Goal: Information Seeking & Learning: Learn about a topic

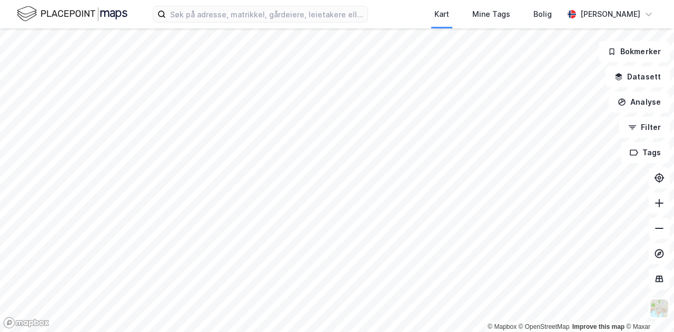
click at [301, 332] on html "Kart Mine Tags Bolig [PERSON_NAME] © Mapbox © OpenStreetMap Improve this map © …" at bounding box center [337, 166] width 674 height 332
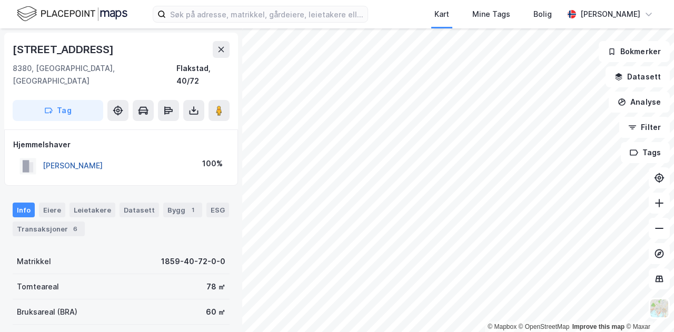
click at [0, 0] on button "[PERSON_NAME]" at bounding box center [0, 0] width 0 height 0
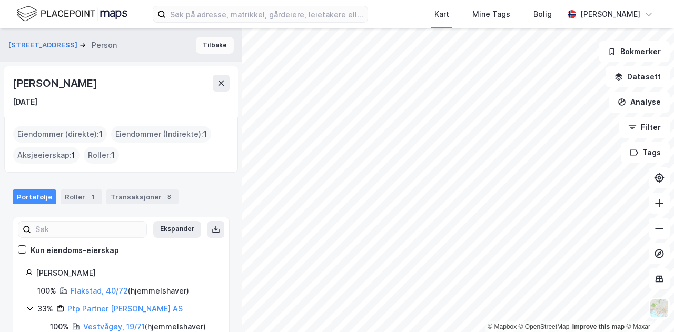
click at [205, 47] on button "Tilbake" at bounding box center [215, 45] width 38 height 17
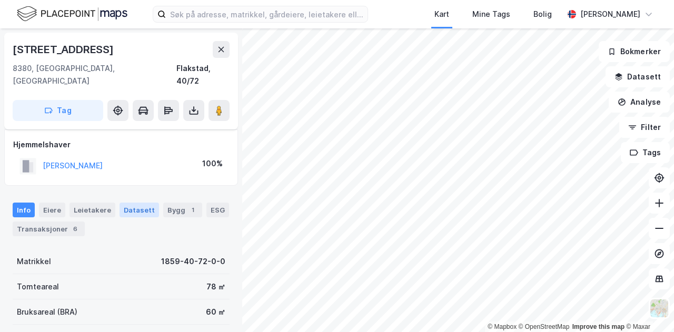
scroll to position [24, 0]
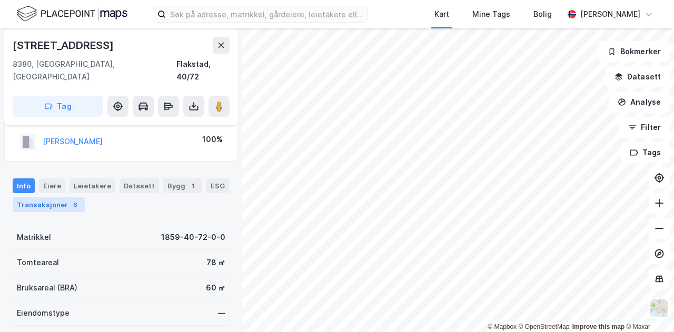
click at [26, 197] on div "Transaksjoner 6" at bounding box center [49, 204] width 72 height 15
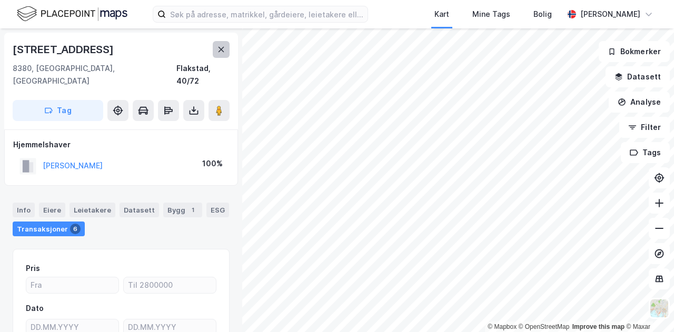
click at [223, 47] on icon at bounding box center [221, 49] width 6 height 5
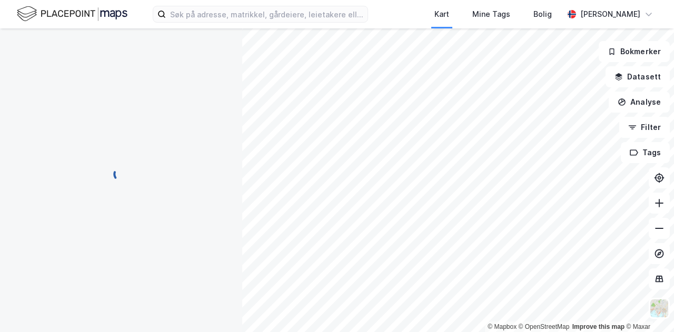
scroll to position [40, 0]
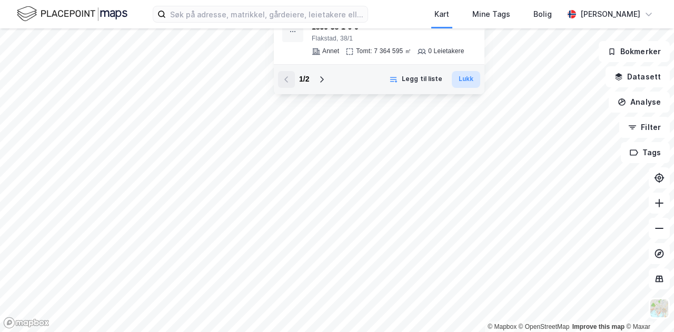
click at [465, 81] on button "Lukk" at bounding box center [466, 79] width 28 height 17
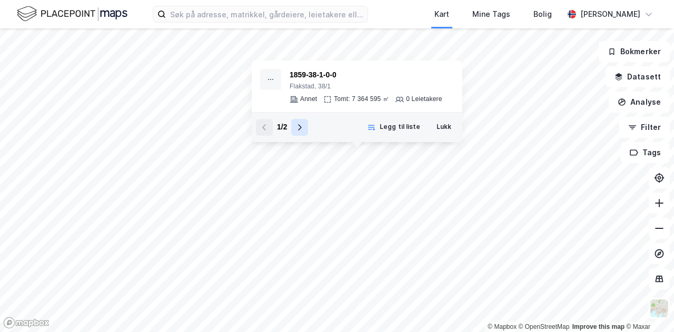
click at [298, 126] on icon at bounding box center [299, 127] width 8 height 8
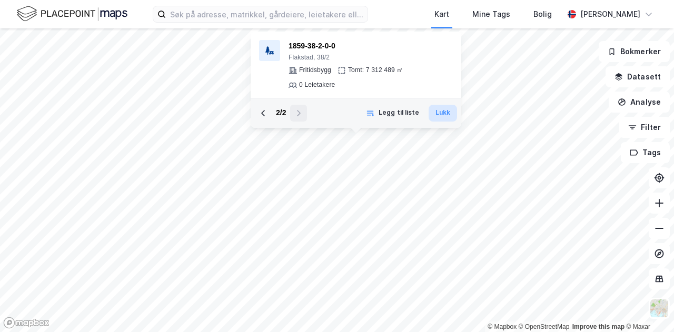
click at [445, 117] on button "Lukk" at bounding box center [442, 113] width 28 height 17
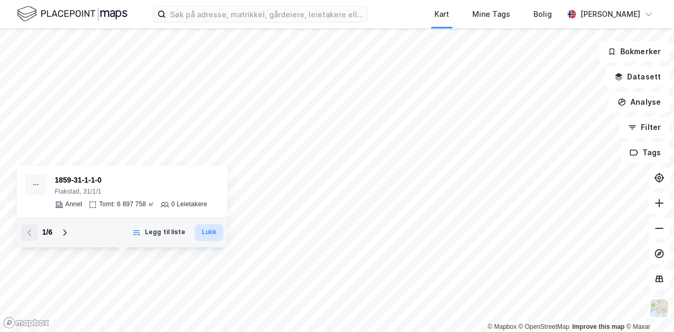
click at [213, 230] on button "Lukk" at bounding box center [209, 232] width 28 height 17
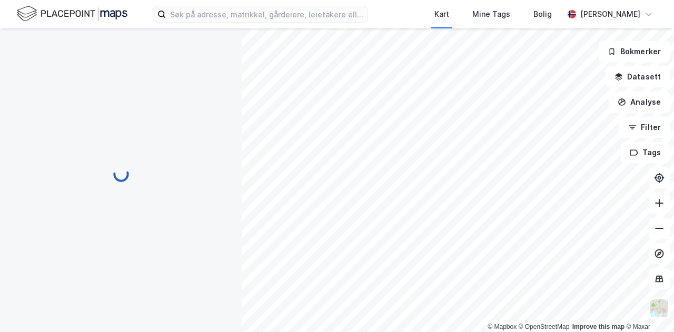
scroll to position [1, 0]
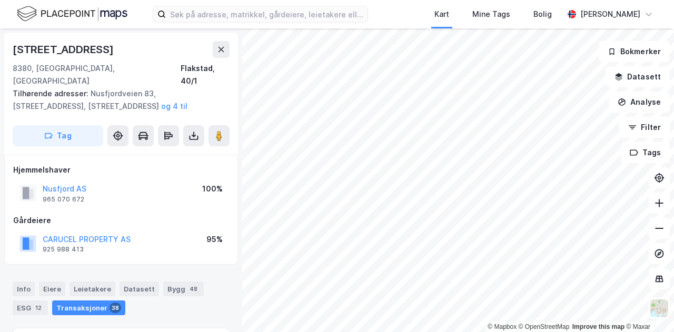
scroll to position [1, 0]
click at [0, 0] on button "CARUCEL PROPERTY AS" at bounding box center [0, 0] width 0 height 0
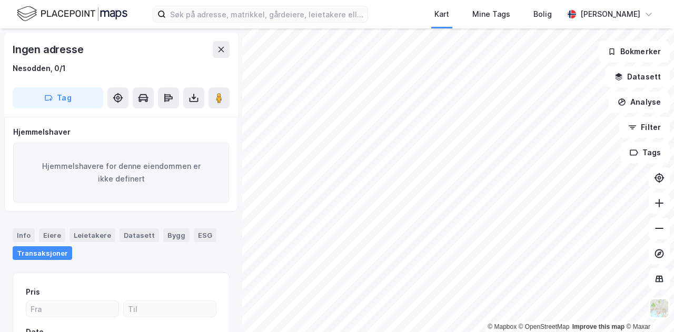
scroll to position [1, 0]
